Goal: Task Accomplishment & Management: Manage account settings

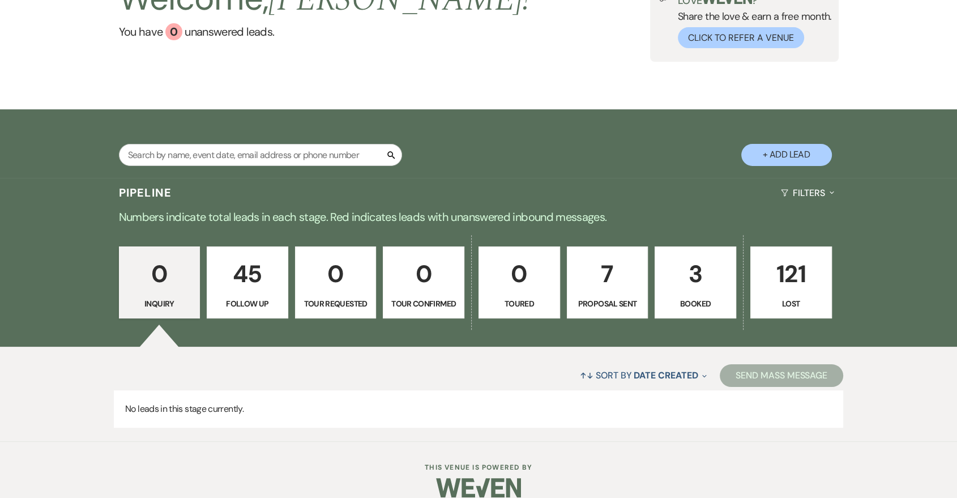
scroll to position [119, 0]
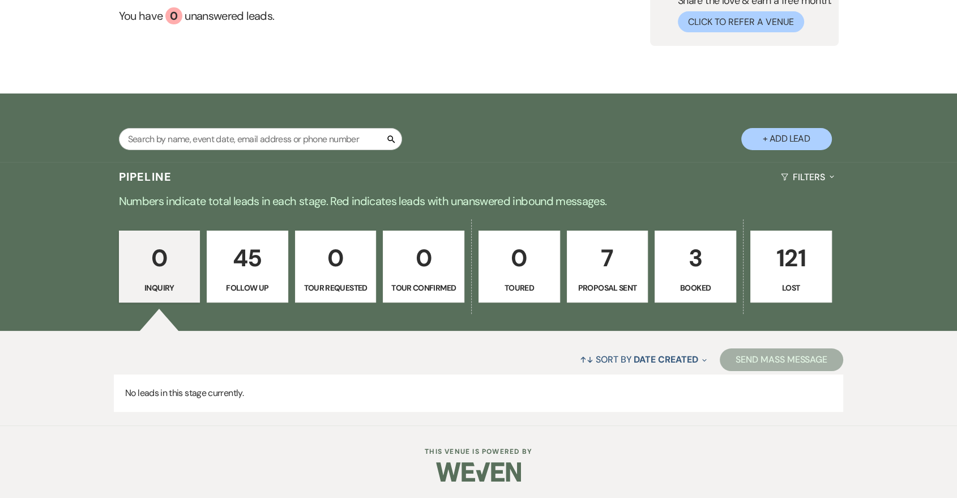
click at [263, 284] on p "Follow Up" at bounding box center [247, 287] width 67 height 12
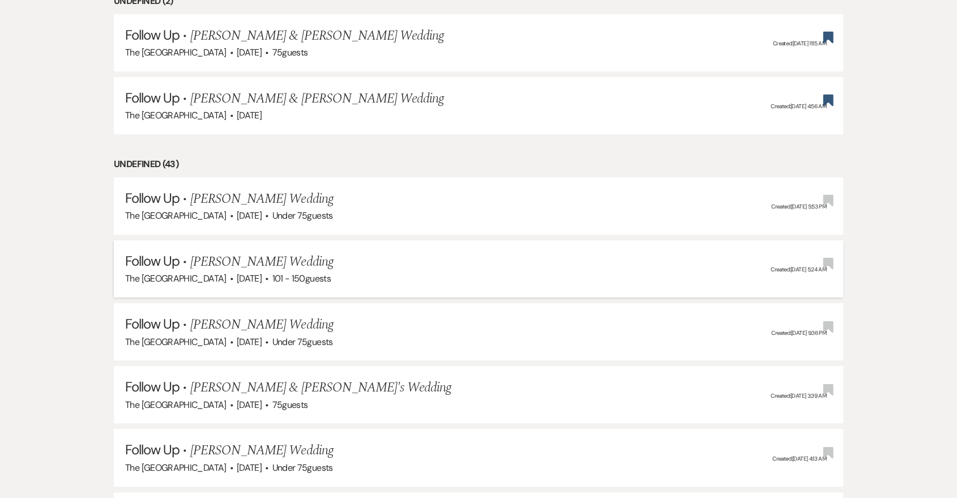
select select "9"
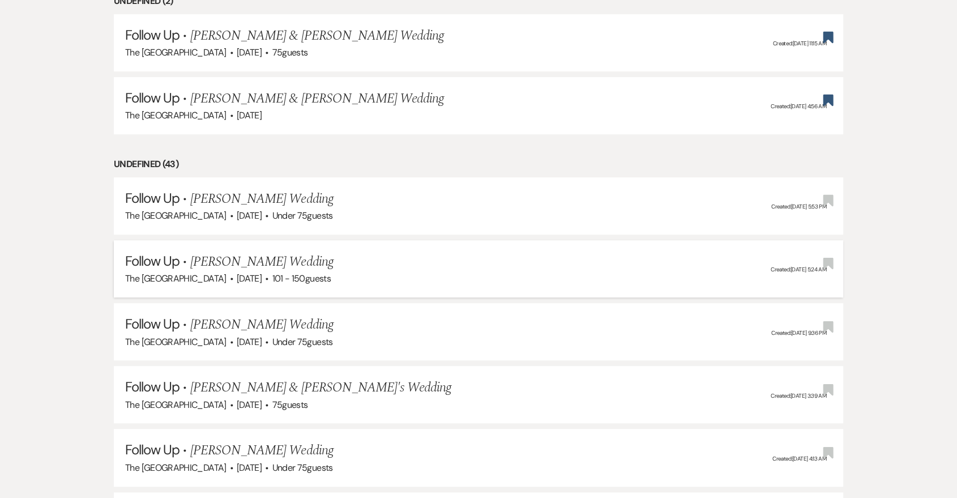
select select "9"
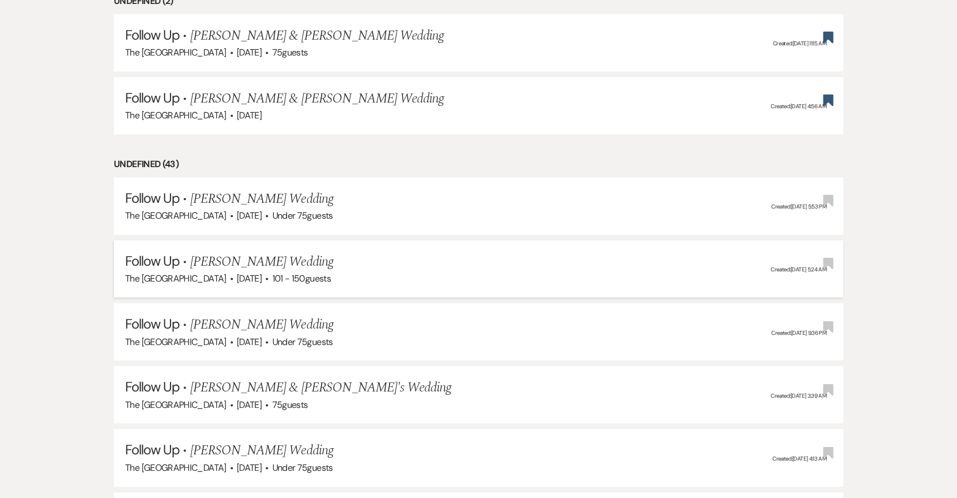
select select "9"
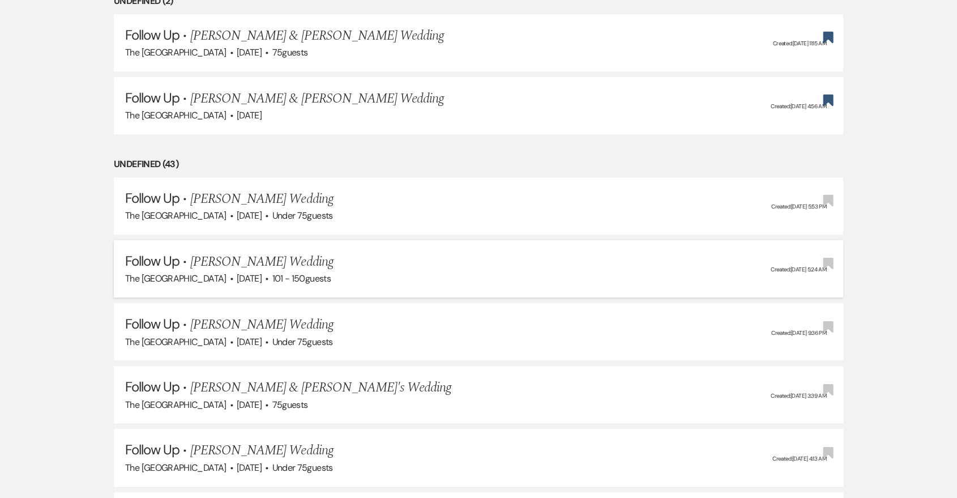
select select "9"
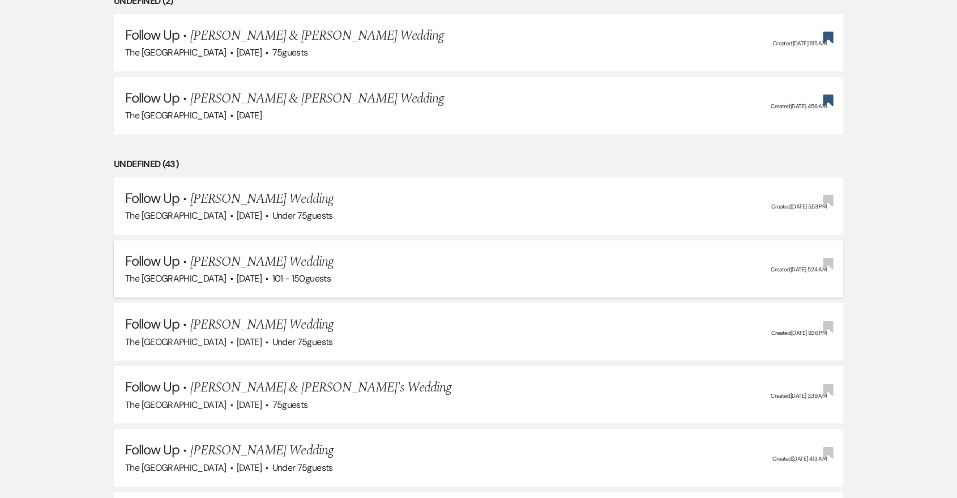
select select "9"
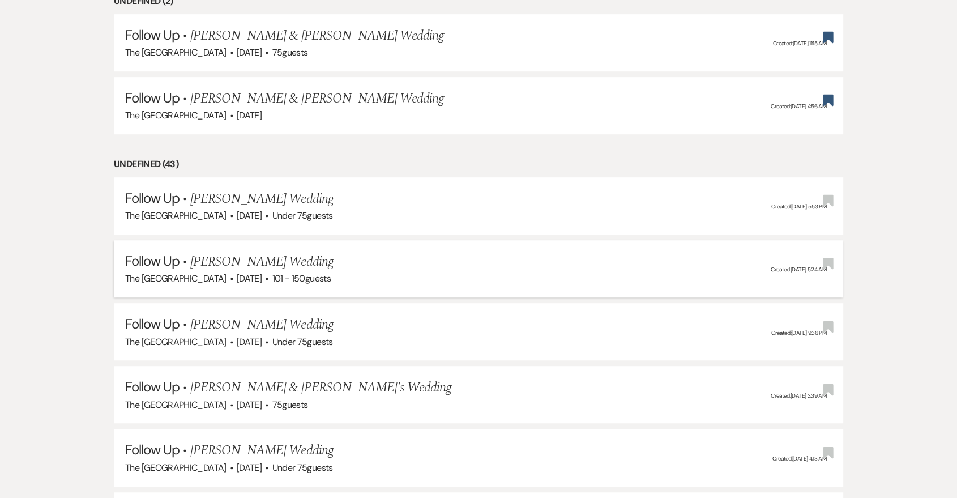
select select "9"
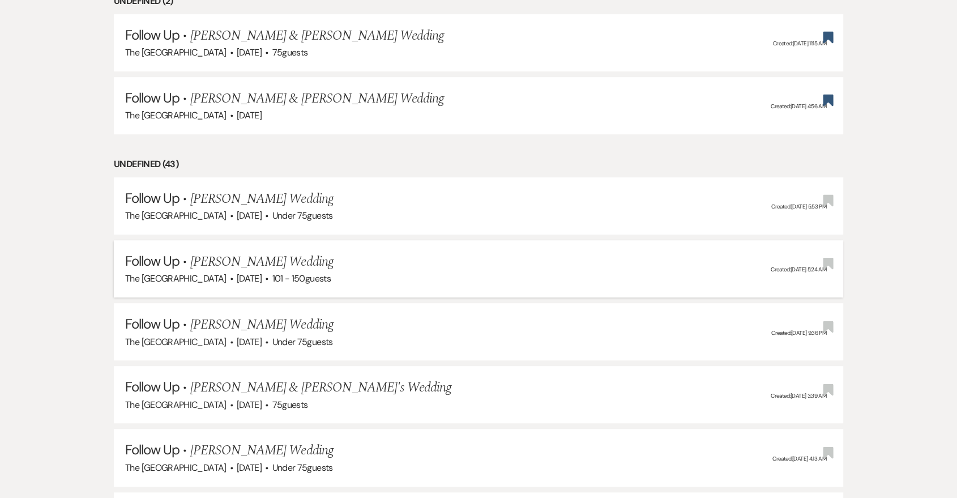
select select "9"
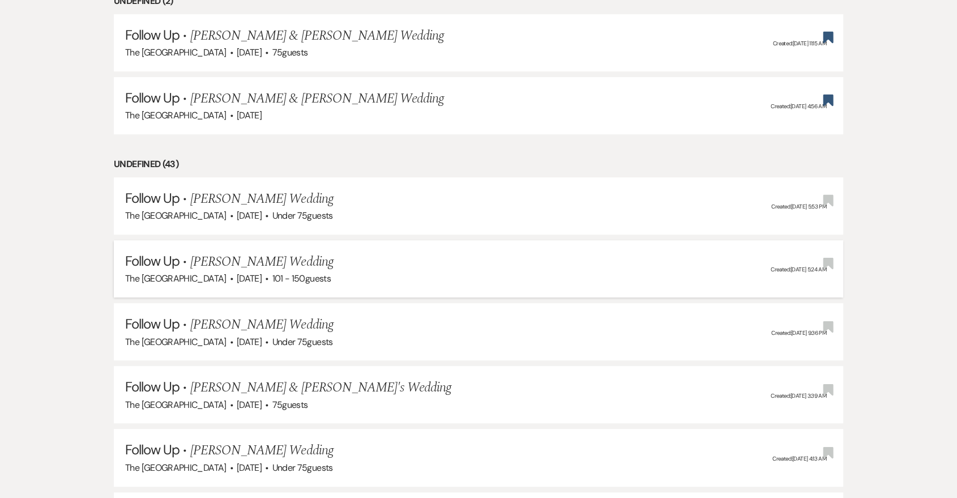
select select "9"
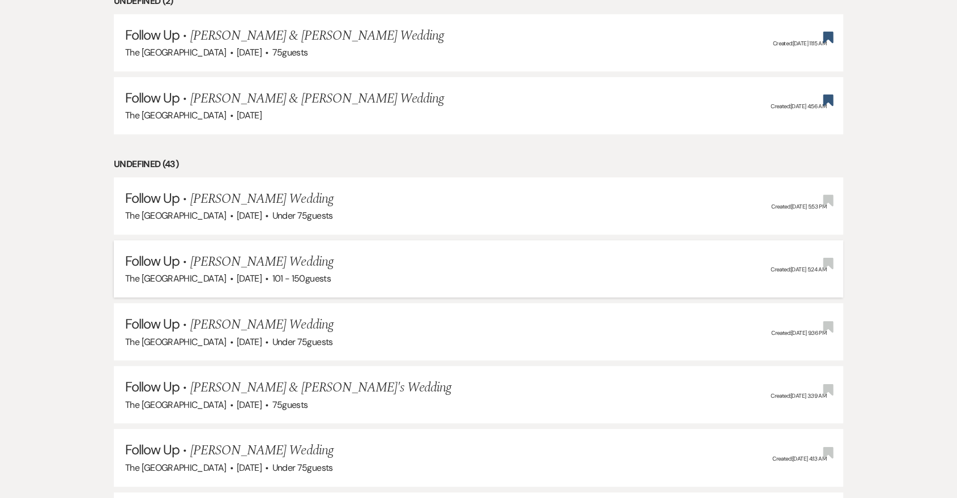
select select "9"
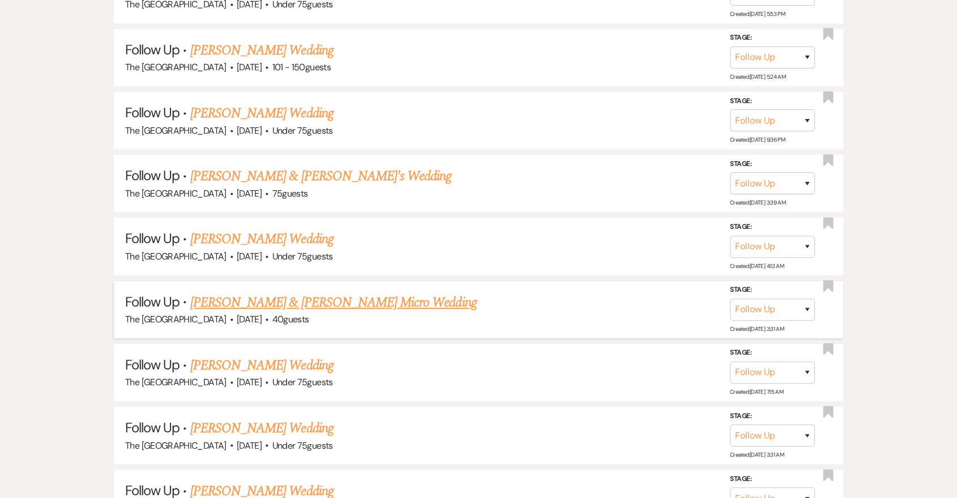
scroll to position [329, 0]
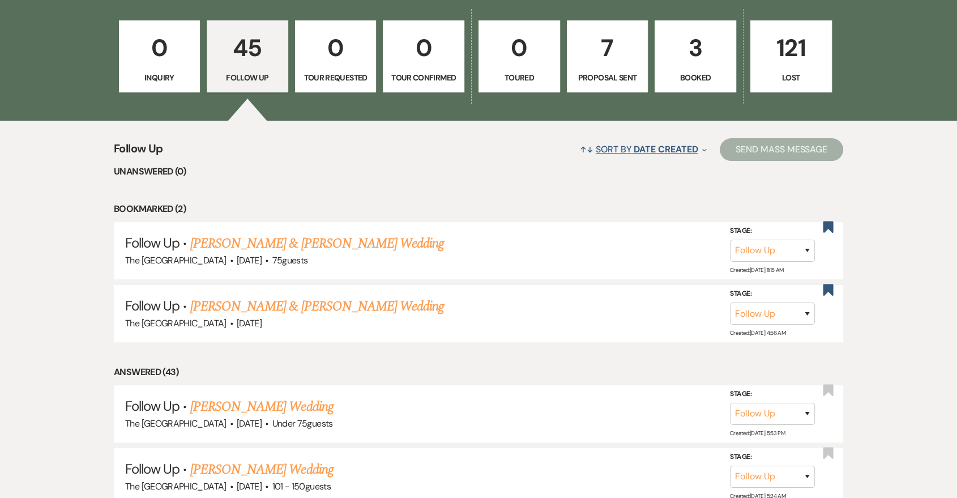
click at [625, 156] on button "↑↓ Sort By Date Created Expand" at bounding box center [643, 149] width 136 height 30
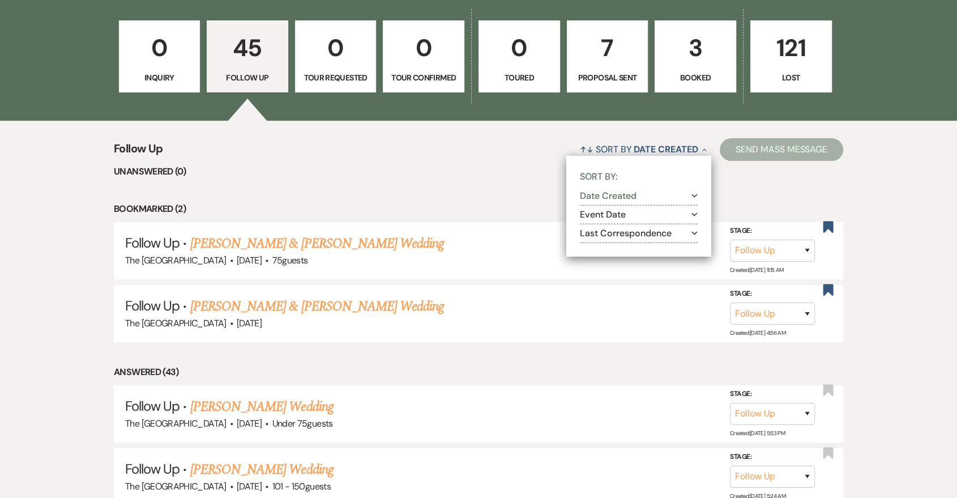
click at [631, 233] on button "Last Correspondence Expand" at bounding box center [639, 233] width 118 height 9
click at [595, 260] on input "Oldest to most recent" at bounding box center [598, 261] width 7 height 7
radio input "true"
click at [505, 215] on li "Bookmarked (2)" at bounding box center [478, 209] width 729 height 15
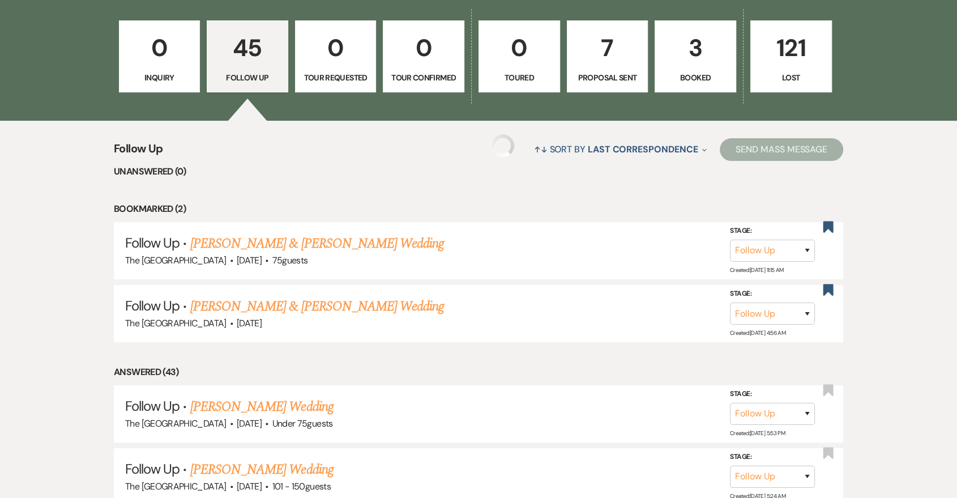
select select "9"
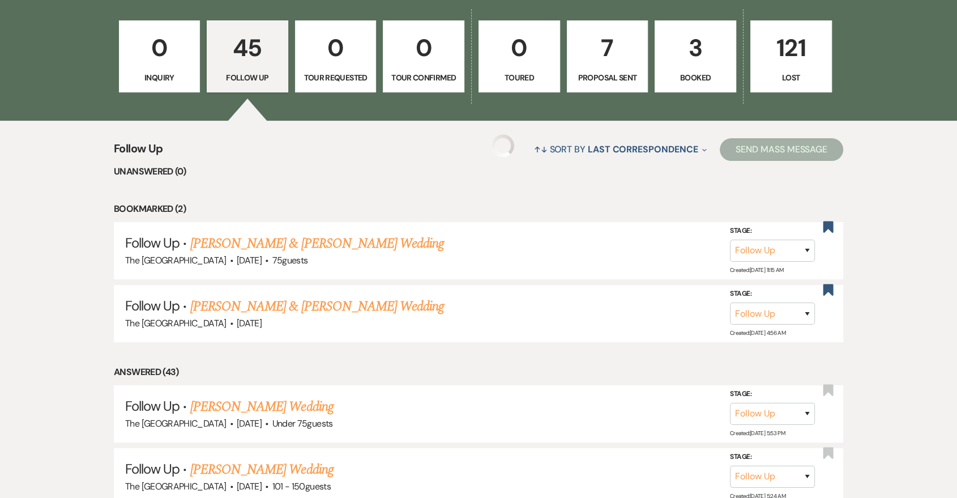
select select "9"
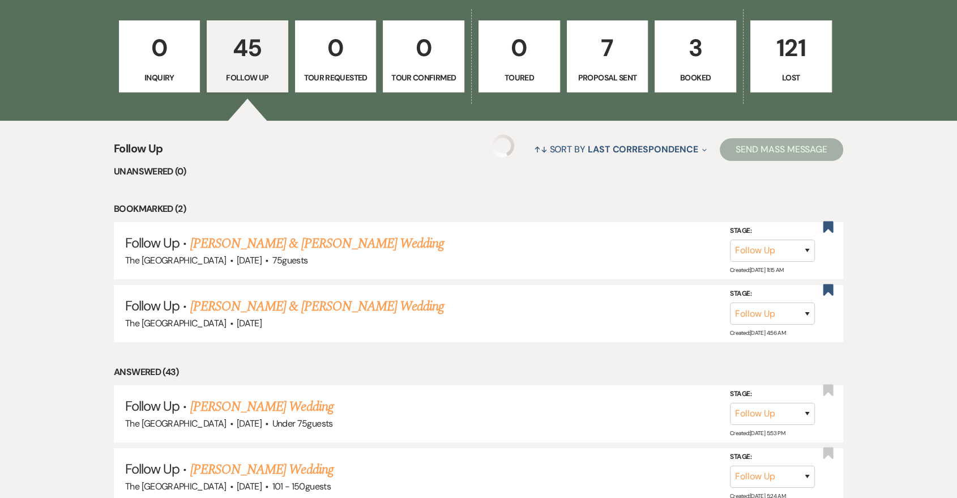
select select "9"
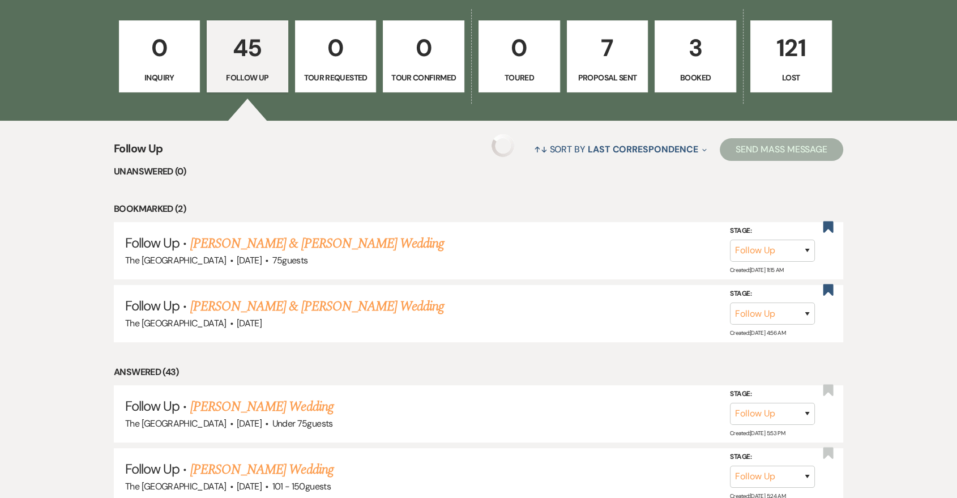
select select "9"
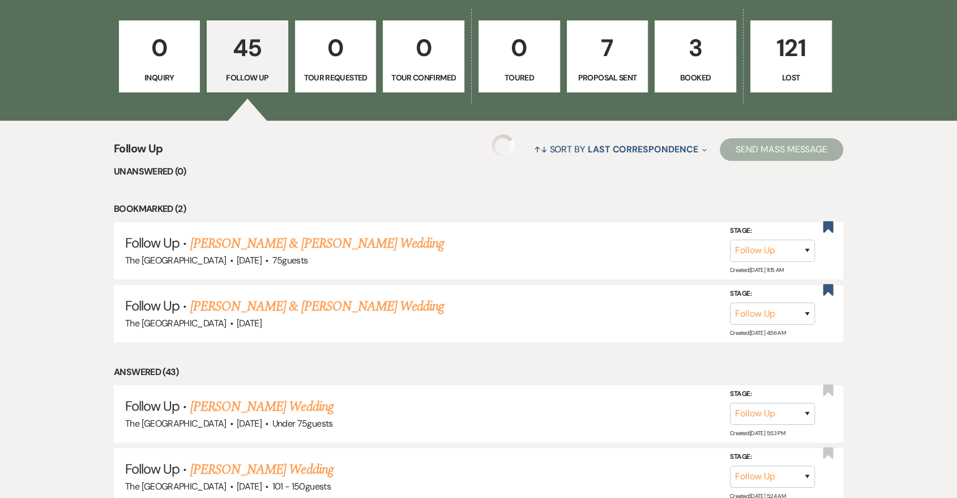
select select "9"
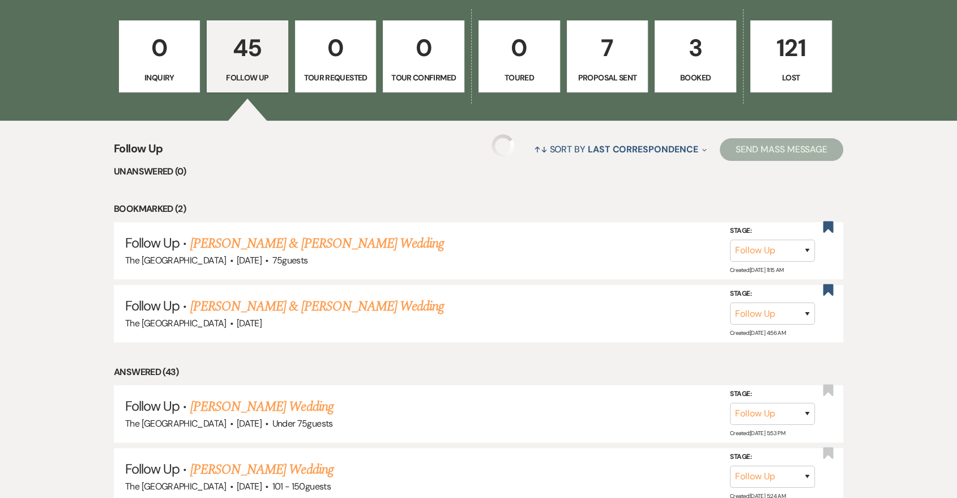
select select "9"
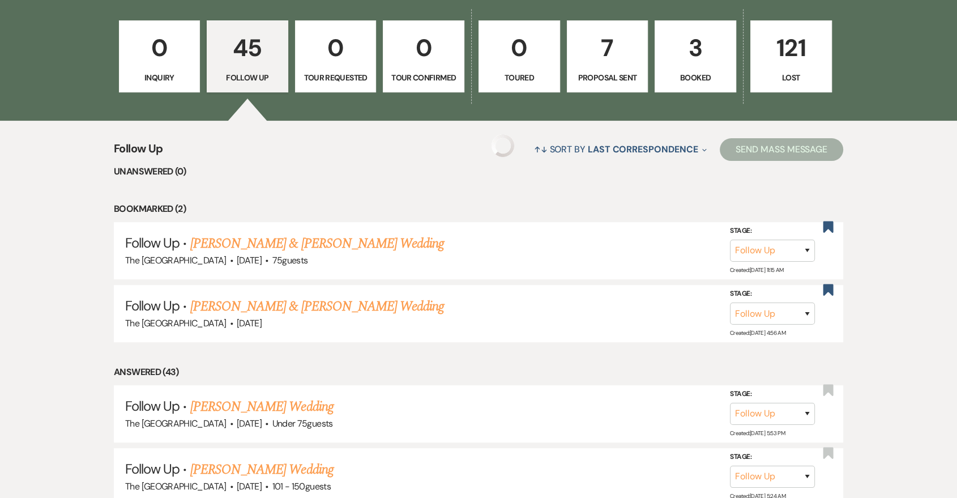
select select "9"
